Goal: Task Accomplishment & Management: Manage account settings

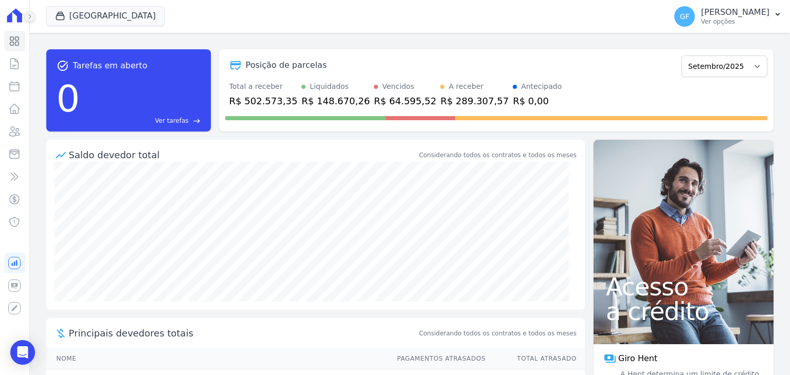
click at [29, 15] on icon at bounding box center [30, 16] width 2 height 4
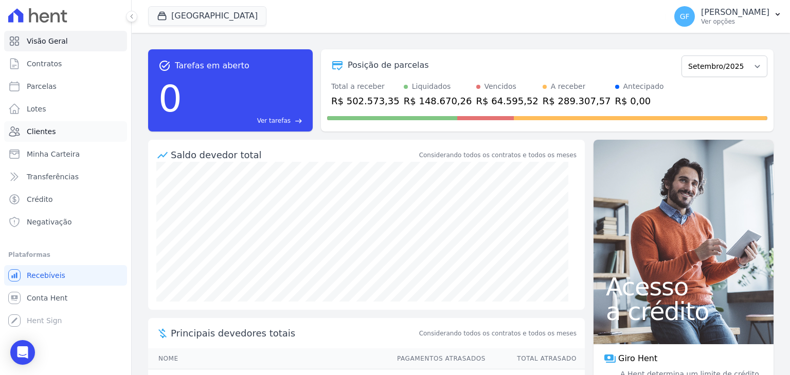
click at [36, 133] on span "Clientes" at bounding box center [41, 132] width 29 height 10
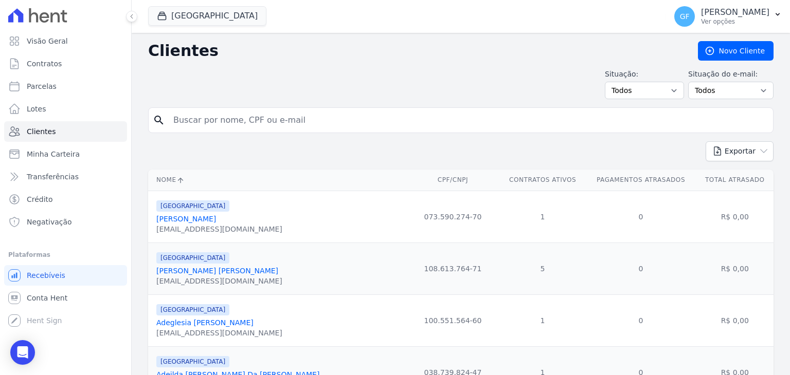
click at [226, 116] on input "search" at bounding box center [468, 120] width 602 height 21
type input "[PERSON_NAME]"
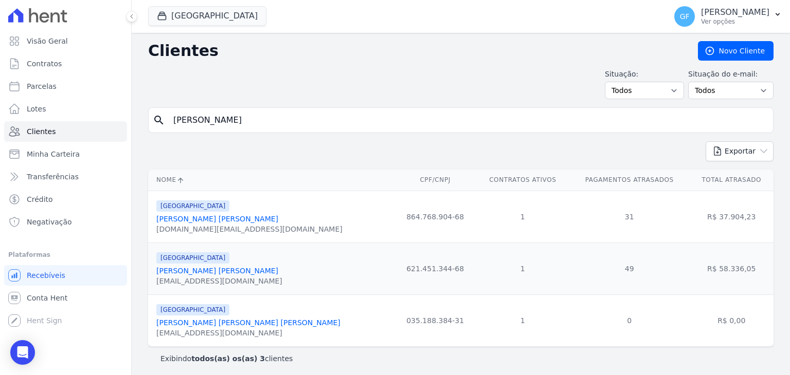
click at [218, 220] on link "[PERSON_NAME] [PERSON_NAME]" at bounding box center [217, 219] width 122 height 8
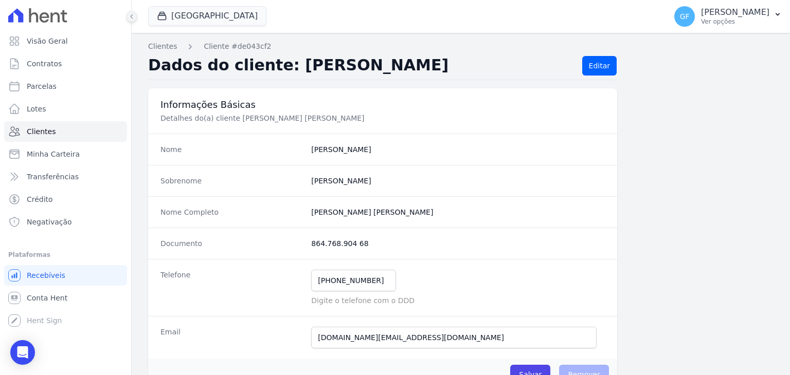
click at [132, 21] on button at bounding box center [131, 16] width 11 height 11
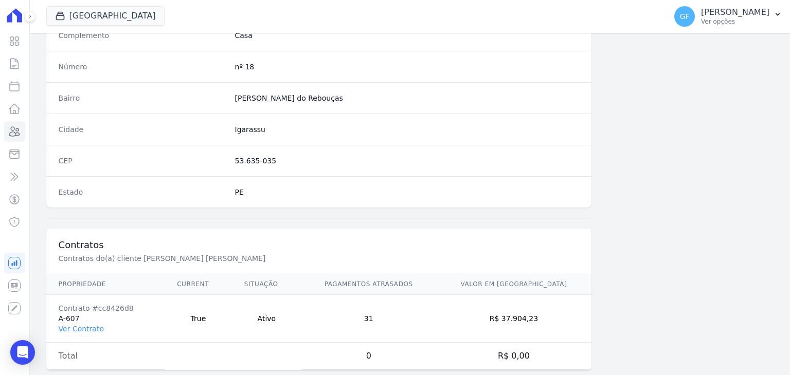
scroll to position [584, 0]
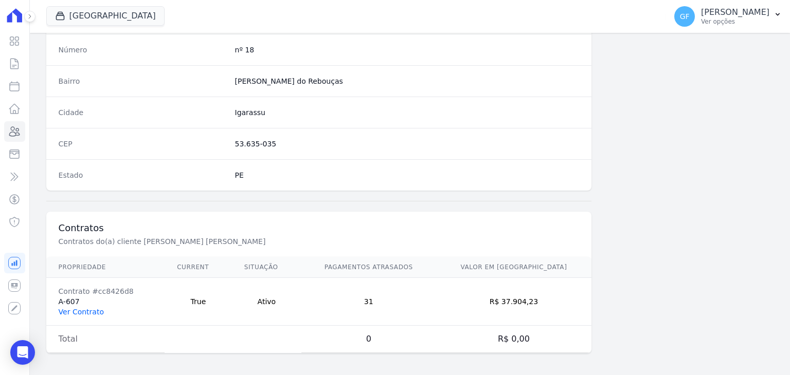
click at [68, 308] on link "Ver Contrato" at bounding box center [81, 312] width 45 height 8
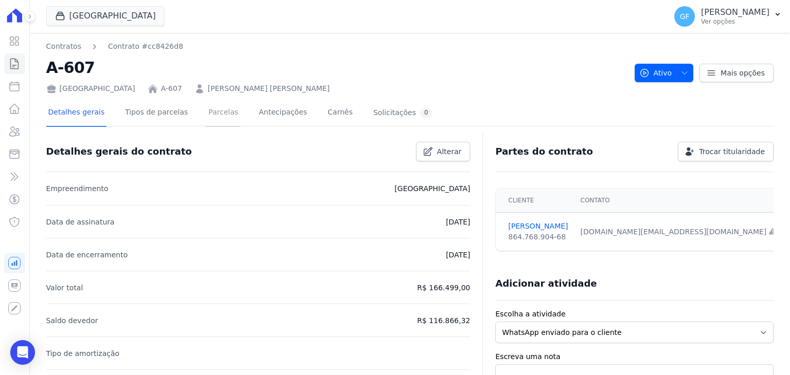
click at [212, 117] on link "Parcelas" at bounding box center [223, 113] width 34 height 27
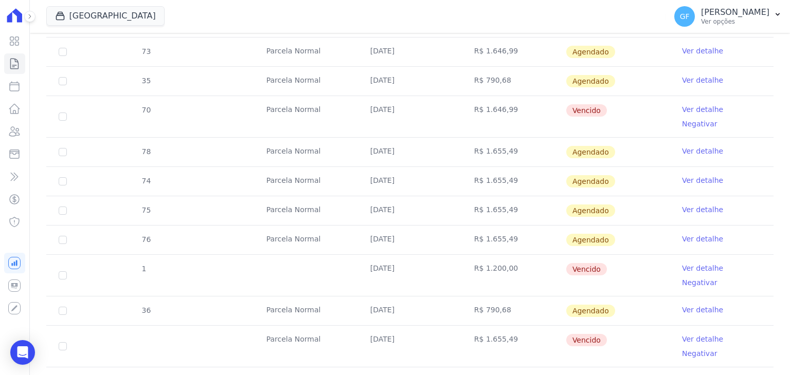
scroll to position [1028, 0]
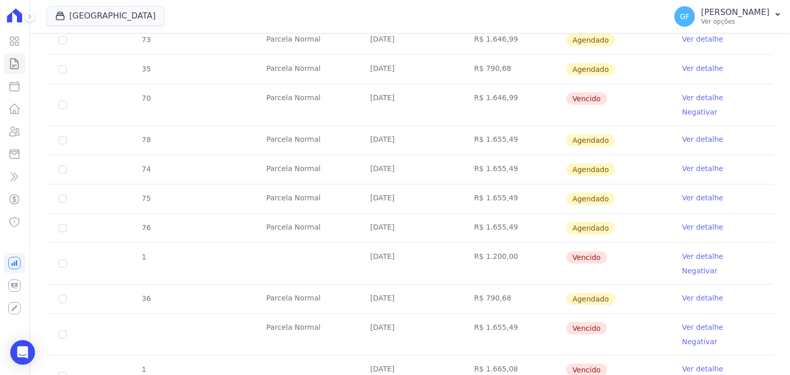
drag, startPoint x: 363, startPoint y: 322, endPoint x: 603, endPoint y: 315, distance: 240.3
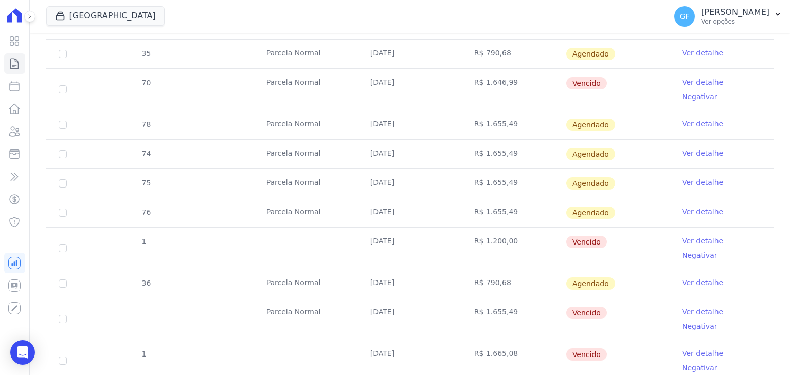
scroll to position [1049, 0]
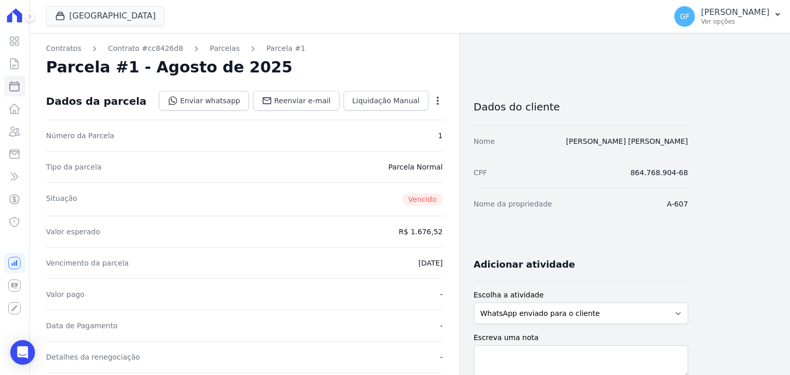
click at [388, 91] on div "Dados da parcela Enviar whatsapp Registrar envio de WhatsApp Caso o envio da me…" at bounding box center [244, 101] width 396 height 37
click at [398, 99] on span "Liquidação Manual" at bounding box center [385, 101] width 67 height 10
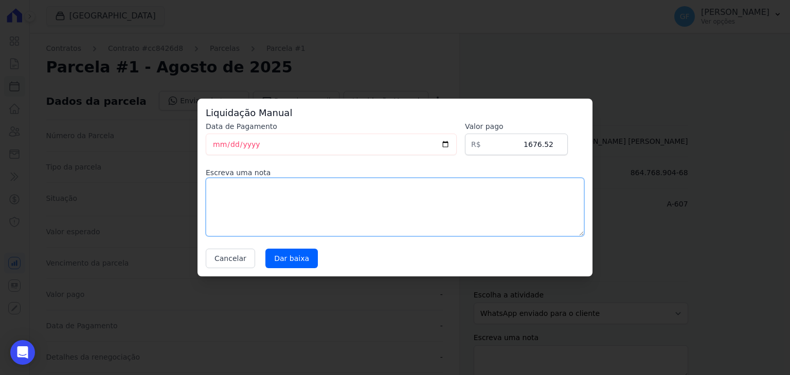
click at [337, 200] on textarea at bounding box center [395, 207] width 378 height 59
click at [565, 146] on input "1676.52" at bounding box center [516, 145] width 103 height 22
paste input ".73978"
drag, startPoint x: 523, startPoint y: 146, endPoint x: 621, endPoint y: 145, distance: 98.2
click at [621, 145] on div "Liquidação Manual Data de Pagamento [DATE] [GEOGRAPHIC_DATA] R$ 1.73978 Escreva…" at bounding box center [395, 187] width 790 height 375
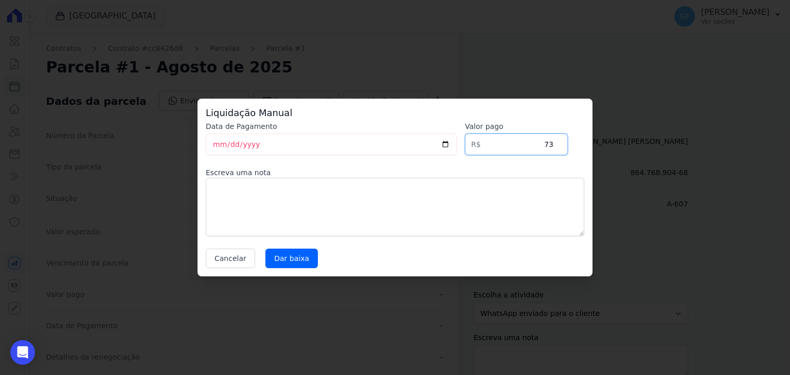
type input "7"
type input "1739.78"
click at [288, 252] on input "Dar baixa" at bounding box center [291, 259] width 52 height 20
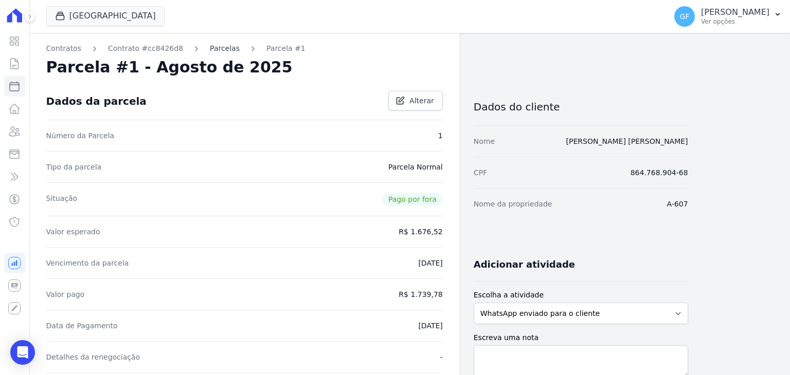
click at [216, 48] on link "Parcelas" at bounding box center [225, 48] width 30 height 11
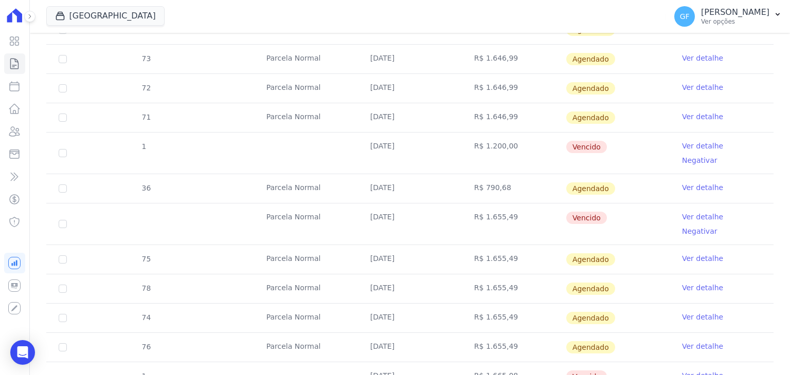
scroll to position [1049, 0]
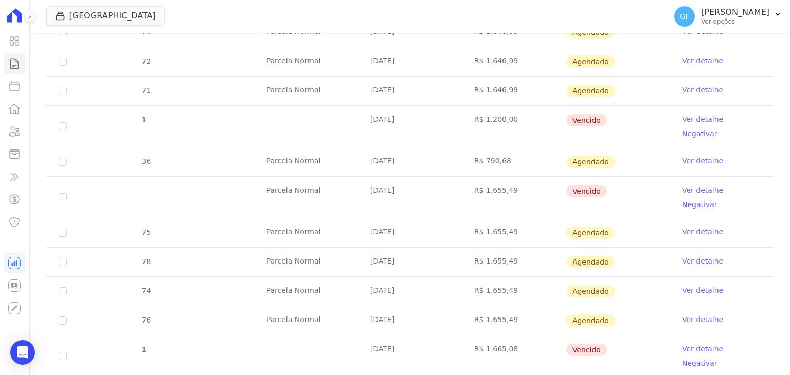
drag, startPoint x: 359, startPoint y: 268, endPoint x: 650, endPoint y: 266, distance: 290.6
click at [650, 335] on tr "1 [DATE] R$ 1.665,08 [GEOGRAPHIC_DATA] Ver detalhe Negativar" at bounding box center [409, 356] width 727 height 42
click at [545, 336] on td "R$ 1.665,08" at bounding box center [514, 356] width 104 height 41
click at [515, 336] on td "R$ 1.665,08" at bounding box center [514, 356] width 104 height 41
drag, startPoint x: 391, startPoint y: 272, endPoint x: 692, endPoint y: 282, distance: 300.5
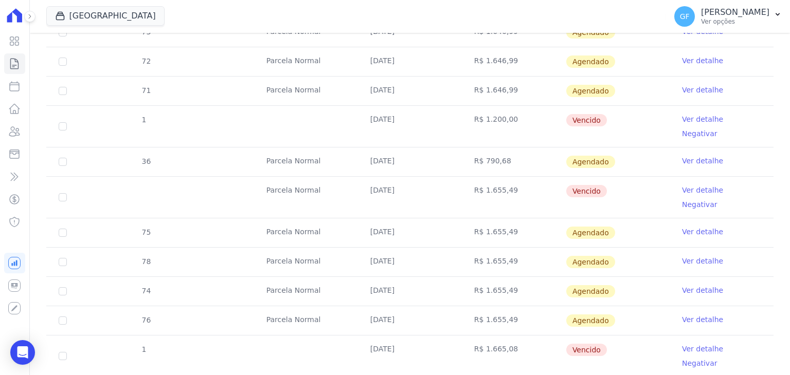
click at [692, 335] on tr "1 [DATE] R$ 1.665,08 [GEOGRAPHIC_DATA] Ver detalhe Negativar" at bounding box center [409, 356] width 727 height 42
